Goal: Transaction & Acquisition: Purchase product/service

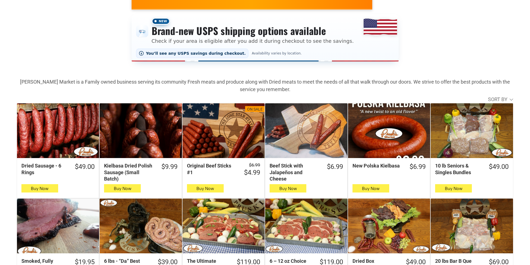
scroll to position [139, 0]
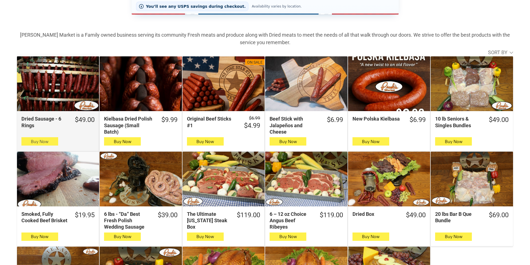
click at [31, 142] on span "Buy Now" at bounding box center [40, 141] width 18 height 5
click at [47, 141] on span "Buy Now" at bounding box center [40, 141] width 18 height 5
click at [43, 143] on span "button" at bounding box center [40, 142] width 8 height 8
